Goal: Transaction & Acquisition: Purchase product/service

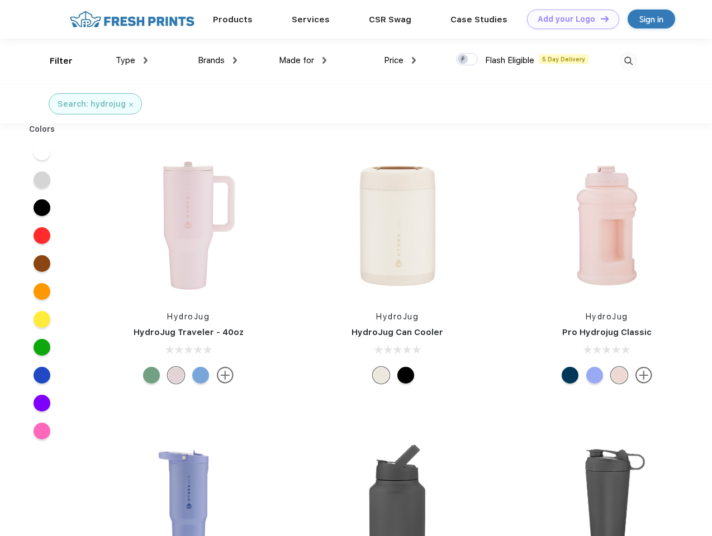
click at [569, 19] on link "Add your Logo Design Tool" at bounding box center [573, 19] width 92 height 20
click at [0, 0] on div "Design Tool" at bounding box center [0, 0] width 0 height 0
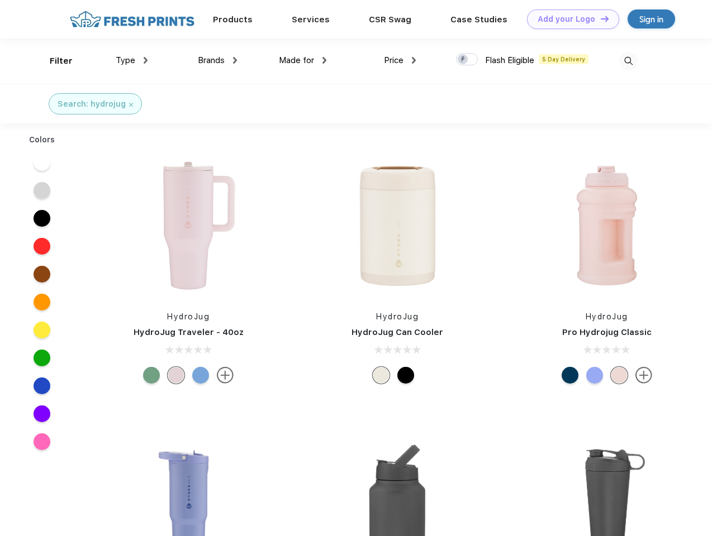
click at [599, 18] on link "Add your Logo Design Tool" at bounding box center [573, 19] width 92 height 20
click at [54, 61] on div "Filter" at bounding box center [61, 61] width 23 height 13
click at [132, 60] on span "Type" at bounding box center [126, 60] width 20 height 10
click at [217, 60] on span "Brands" at bounding box center [211, 60] width 27 height 10
click at [303, 60] on span "Made for" at bounding box center [296, 60] width 35 height 10
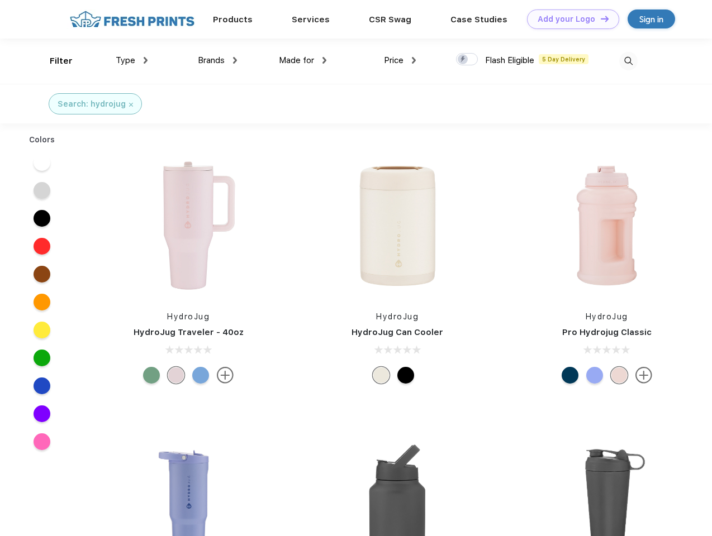
click at [400, 60] on span "Price" at bounding box center [394, 60] width 20 height 10
click at [467, 60] on div at bounding box center [467, 59] width 22 height 12
click at [463, 60] on input "checkbox" at bounding box center [459, 56] width 7 height 7
click at [628, 61] on img at bounding box center [628, 61] width 18 height 18
